Goal: Task Accomplishment & Management: Complete application form

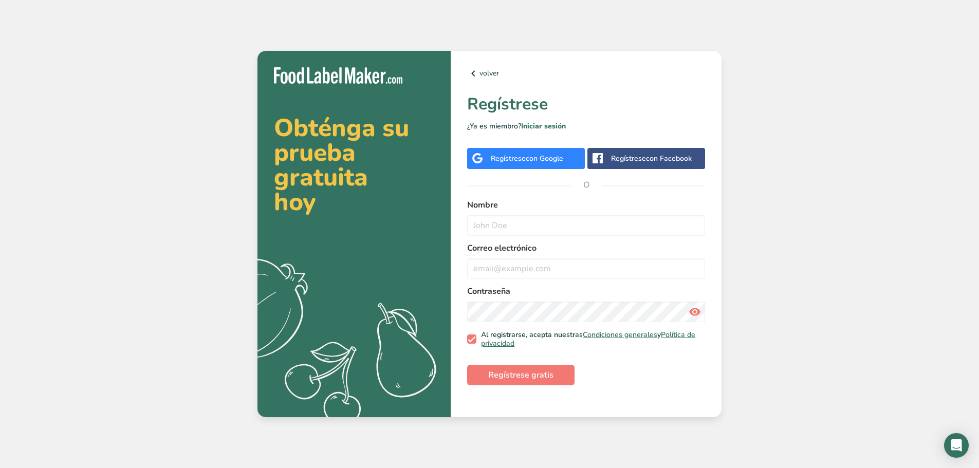
click at [554, 159] on span "con Google" at bounding box center [545, 159] width 38 height 10
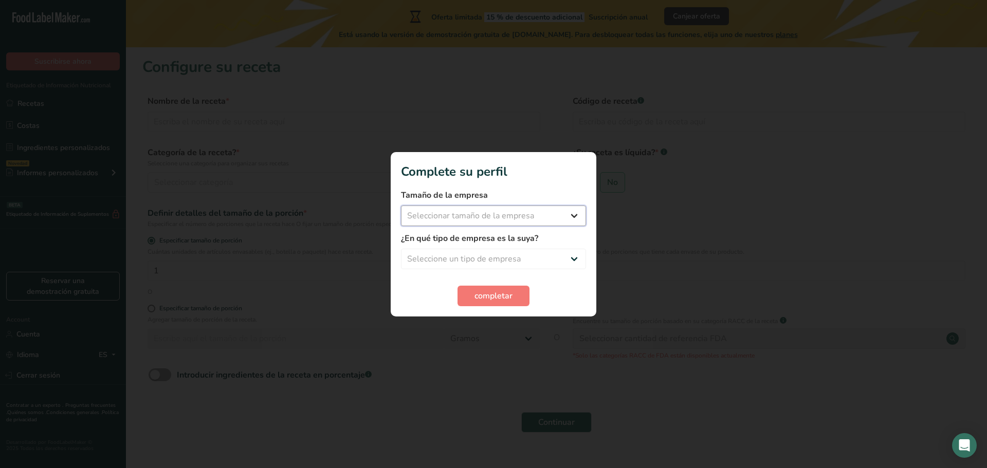
click at [540, 225] on select "Seleccionar tamaño de la empresa Menos de 10 empleados De 10 a 50 empleados De …" at bounding box center [493, 216] width 185 height 21
select select "1"
click at [401, 206] on select "Seleccionar tamaño de la empresa Menos de 10 empleados De 10 a 50 empleados De …" at bounding box center [493, 216] width 185 height 21
click at [504, 259] on select "Seleccione un tipo de empresa Fabricante de alimentos envasados Restaurante y c…" at bounding box center [493, 259] width 185 height 21
select select "1"
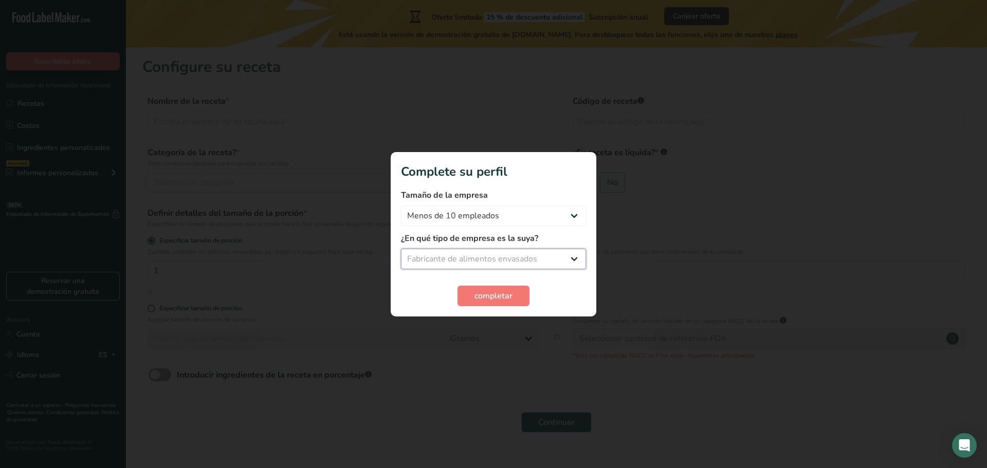
click at [401, 249] on select "Seleccione un tipo de empresa Fabricante de alimentos envasados Restaurante y c…" at bounding box center [493, 259] width 185 height 21
click at [493, 295] on span "completar" at bounding box center [493, 296] width 38 height 12
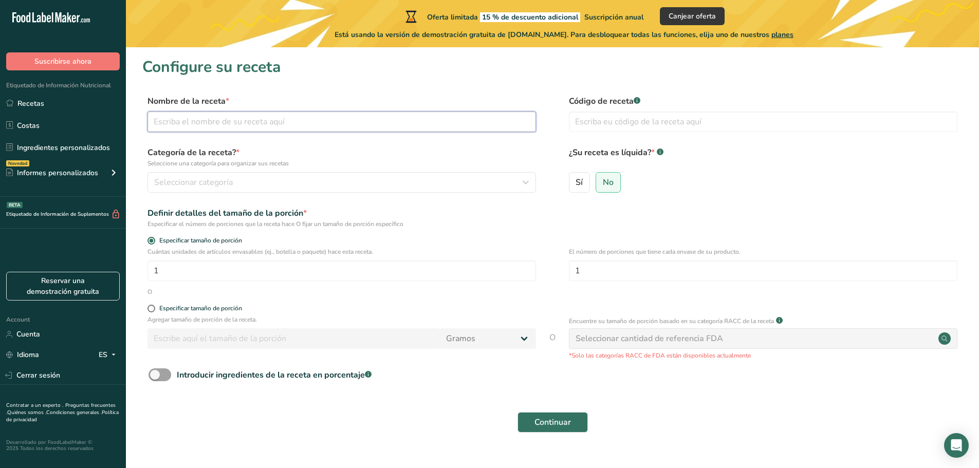
click at [411, 117] on input "text" at bounding box center [342, 122] width 389 height 21
click at [578, 178] on span "Sí" at bounding box center [579, 182] width 7 height 10
click at [576, 179] on input "Sí" at bounding box center [573, 182] width 7 height 7
radio input "true"
radio input "false"
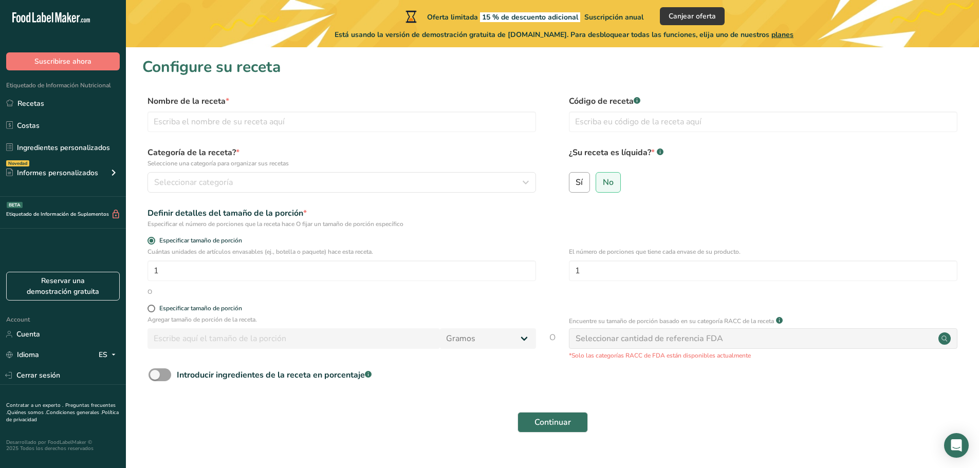
select select "22"
